Goal: Information Seeking & Learning: Learn about a topic

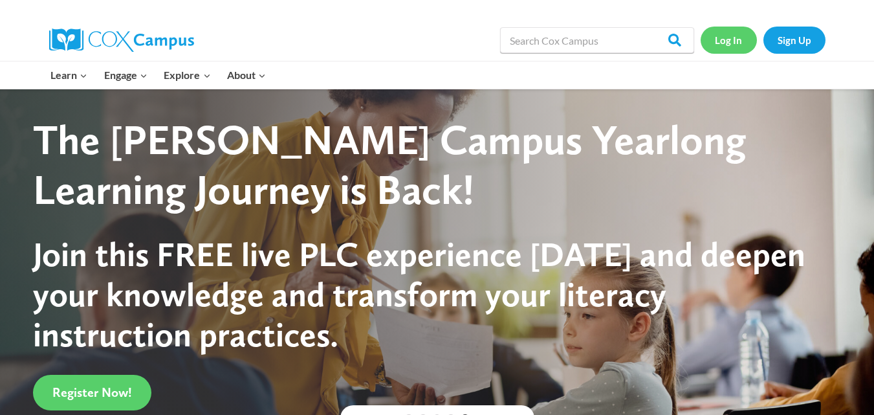
click at [728, 41] on link "Log In" at bounding box center [728, 40] width 56 height 27
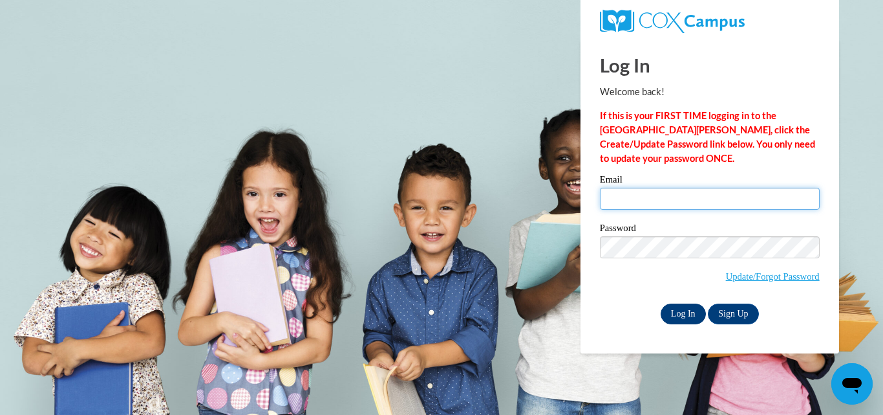
type input "PamelaWarren59@gmail.com"
click at [689, 310] on input "Log In" at bounding box center [683, 313] width 45 height 21
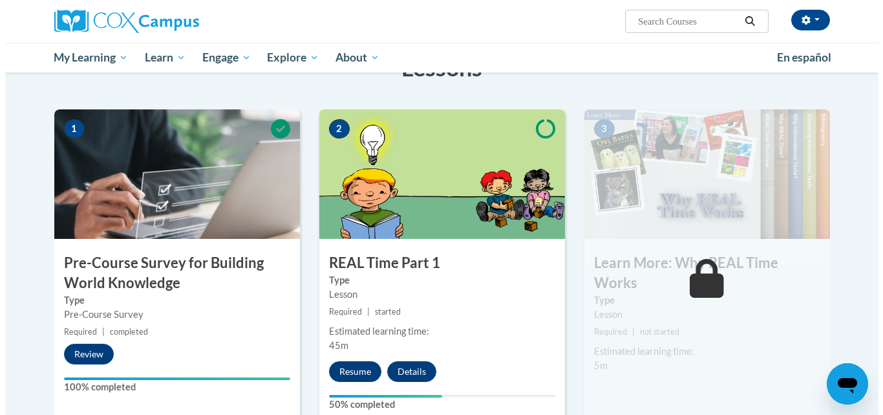
scroll to position [259, 0]
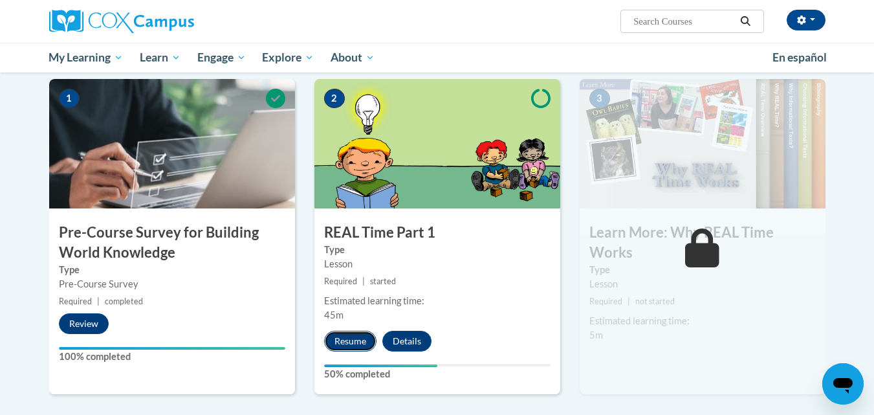
click at [358, 344] on button "Resume" at bounding box center [350, 341] width 52 height 21
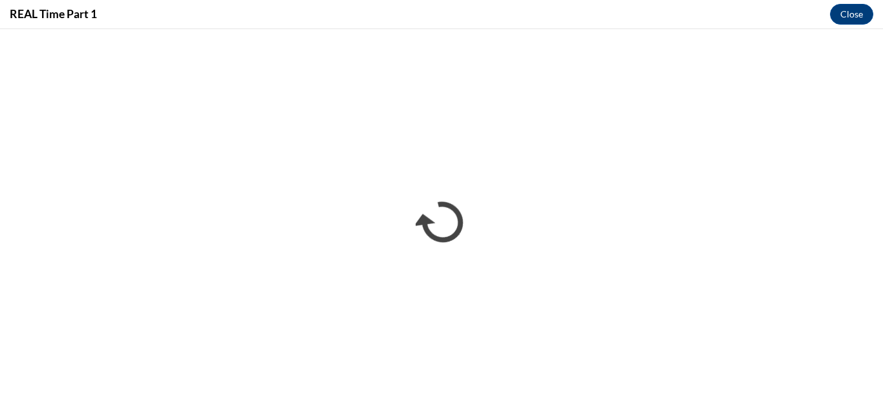
scroll to position [0, 0]
drag, startPoint x: 862, startPoint y: 16, endPoint x: 851, endPoint y: 1, distance: 19.0
click at [862, 16] on button "Close" at bounding box center [851, 14] width 43 height 21
click at [854, 16] on button "Close" at bounding box center [851, 14] width 43 height 21
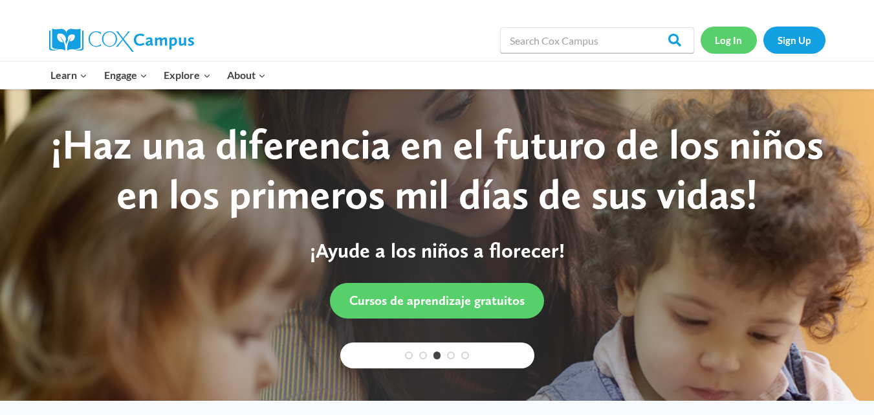
click at [730, 38] on link "Log In" at bounding box center [728, 40] width 56 height 27
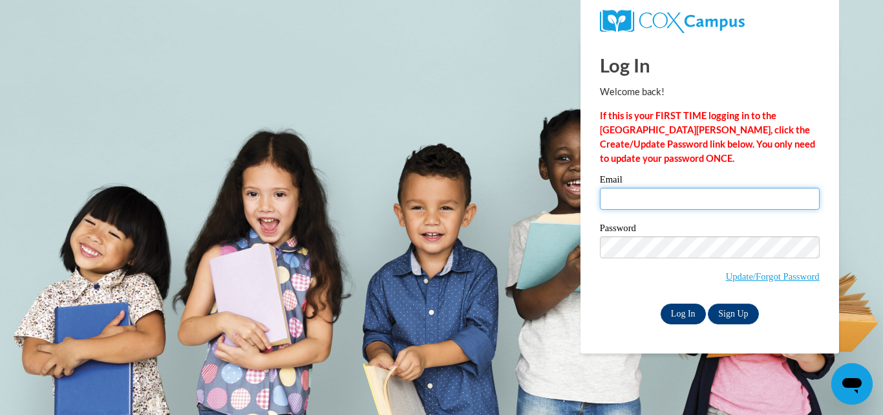
type input "PamelaWarren59@gmail.com"
click at [688, 312] on input "Log In" at bounding box center [683, 313] width 45 height 21
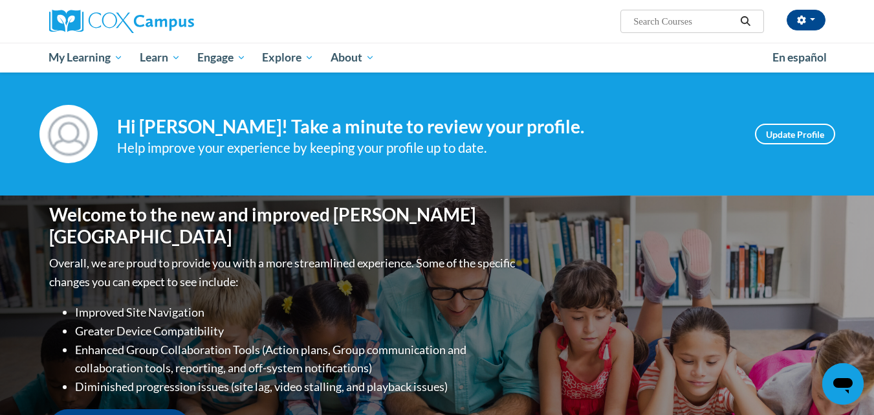
click at [746, 24] on icon "Search" at bounding box center [745, 21] width 12 height 10
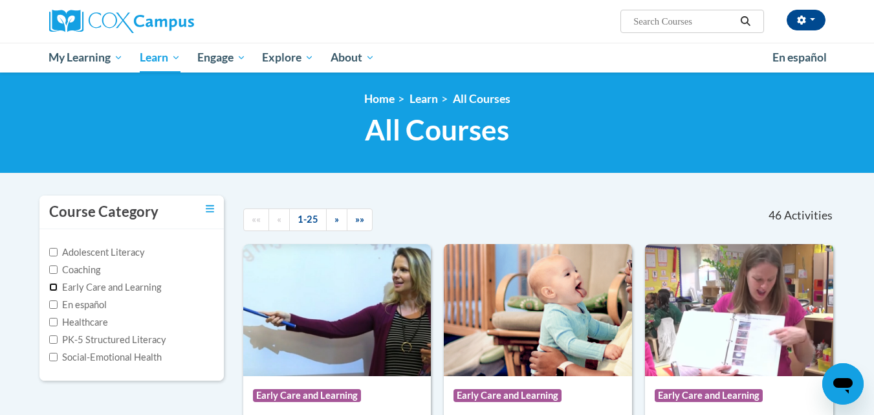
click at [52, 286] on input "Early Care and Learning" at bounding box center [53, 287] width 8 height 8
checkbox input "true"
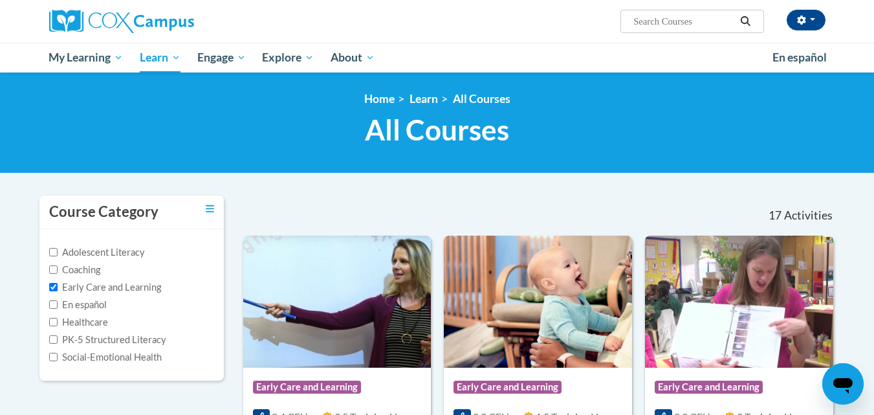
click at [797, 219] on span "Activities" at bounding box center [808, 215] width 49 height 14
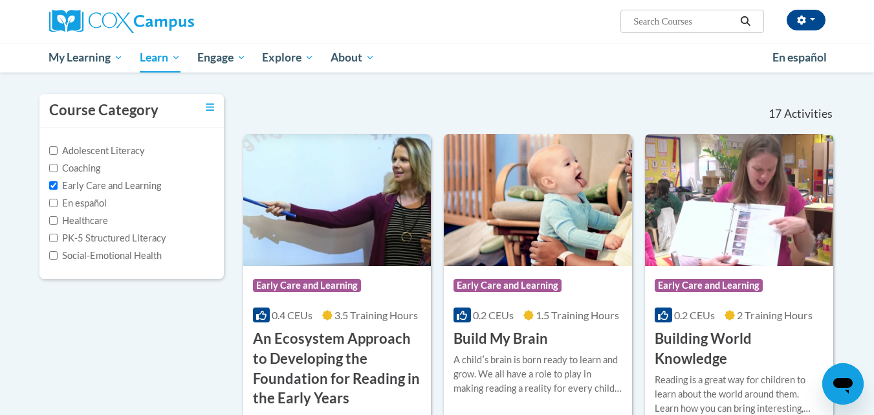
scroll to position [129, 0]
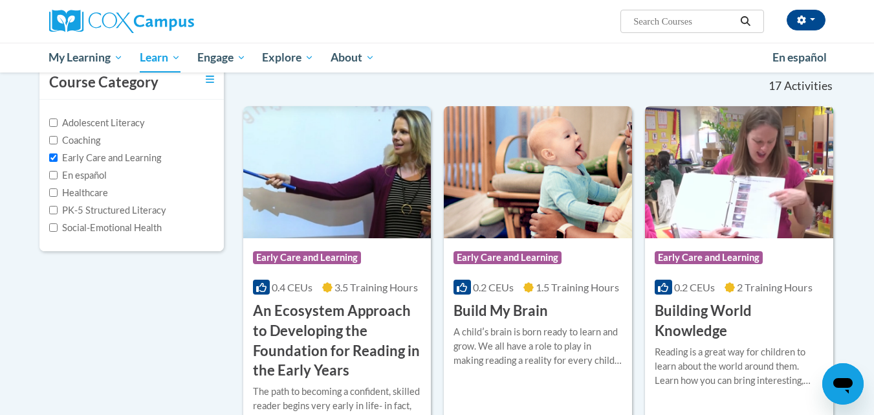
click at [679, 311] on h3 "Building World Knowledge" at bounding box center [739, 321] width 169 height 40
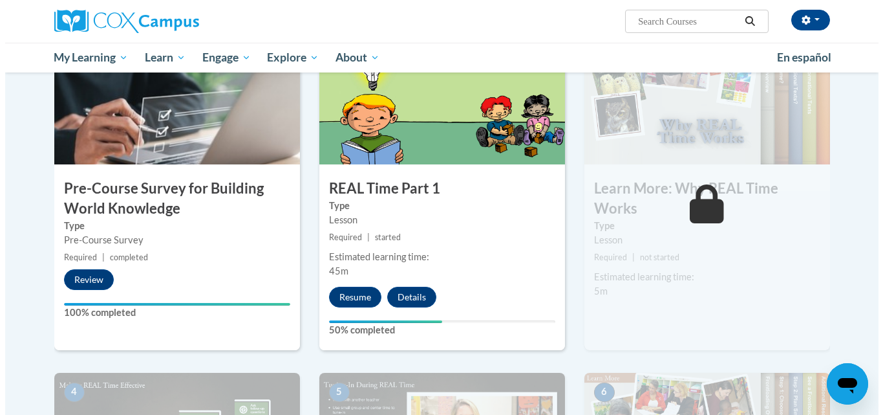
scroll to position [323, 0]
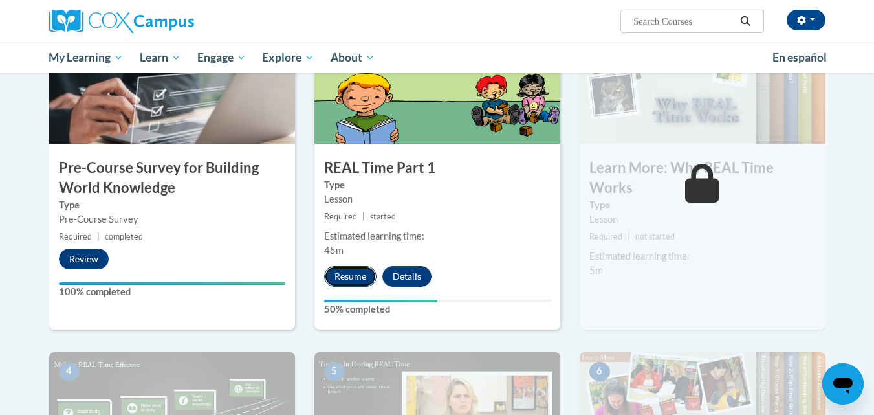
click at [345, 281] on button "Resume" at bounding box center [350, 276] width 52 height 21
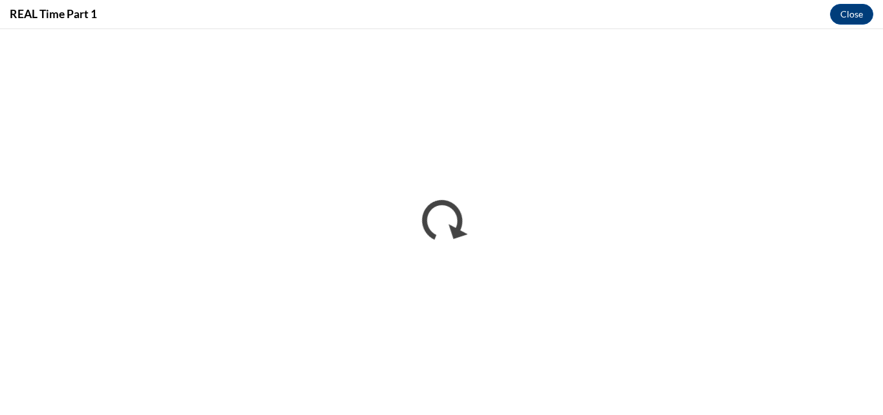
scroll to position [0, 0]
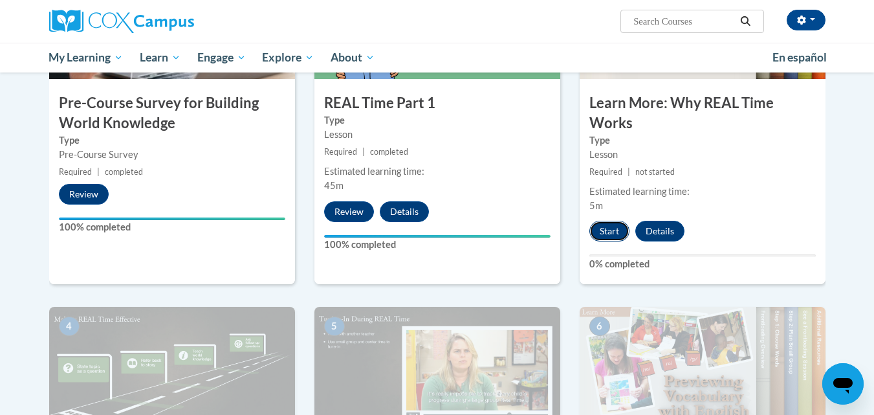
click at [611, 238] on button "Start" at bounding box center [609, 231] width 40 height 21
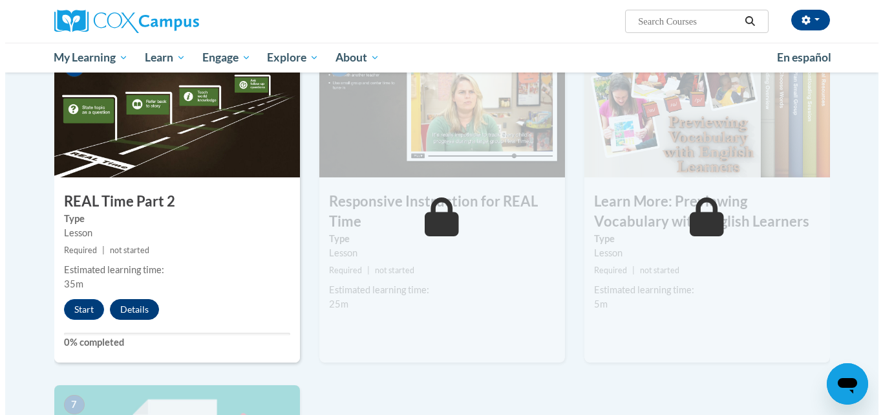
scroll to position [582, 0]
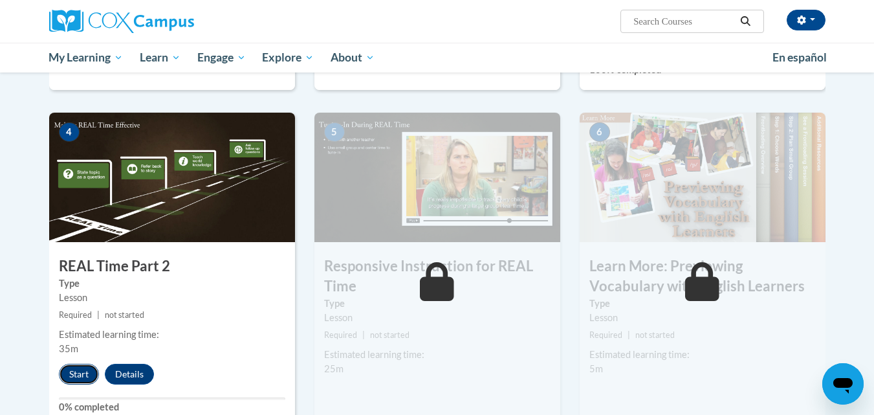
click at [72, 373] on button "Start" at bounding box center [79, 373] width 40 height 21
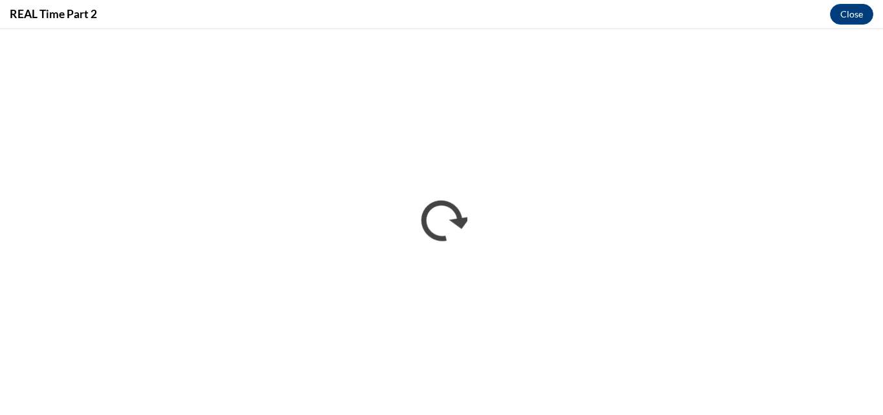
scroll to position [0, 0]
